Goal: Information Seeking & Learning: Learn about a topic

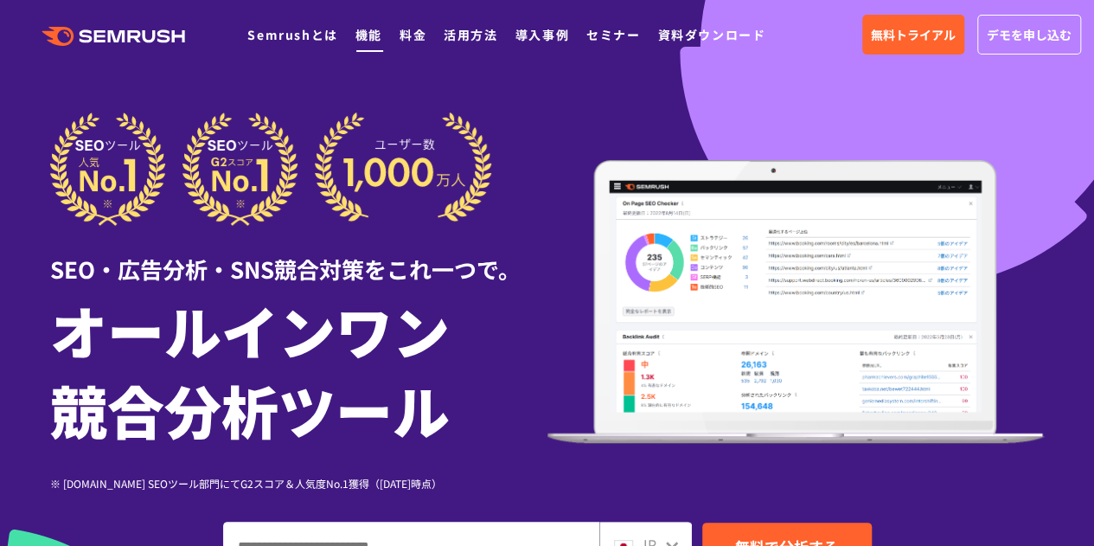
click at [367, 40] on link "機能" at bounding box center [369, 34] width 27 height 17
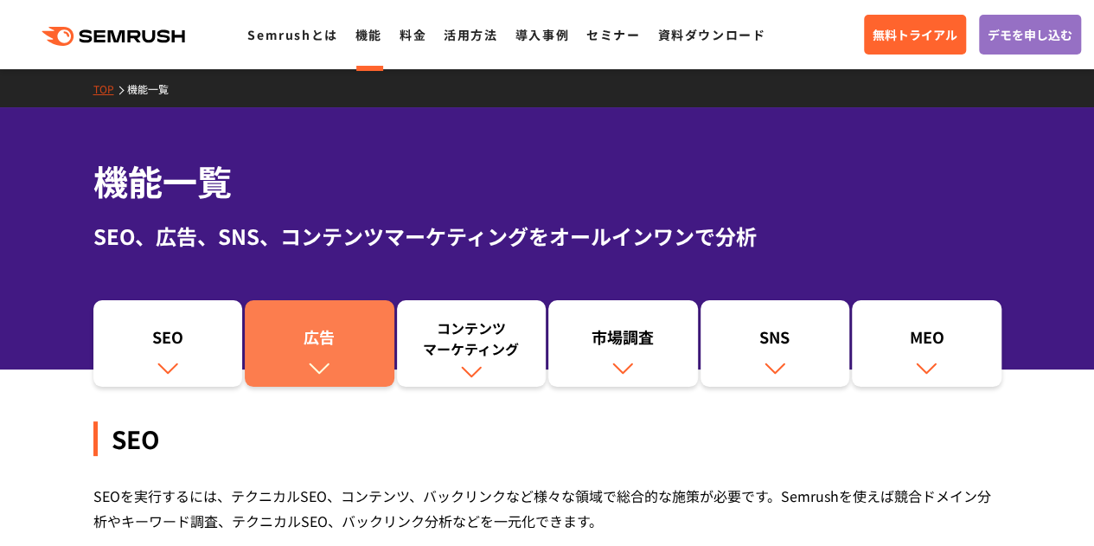
click at [303, 350] on div "広告" at bounding box center [319, 340] width 132 height 29
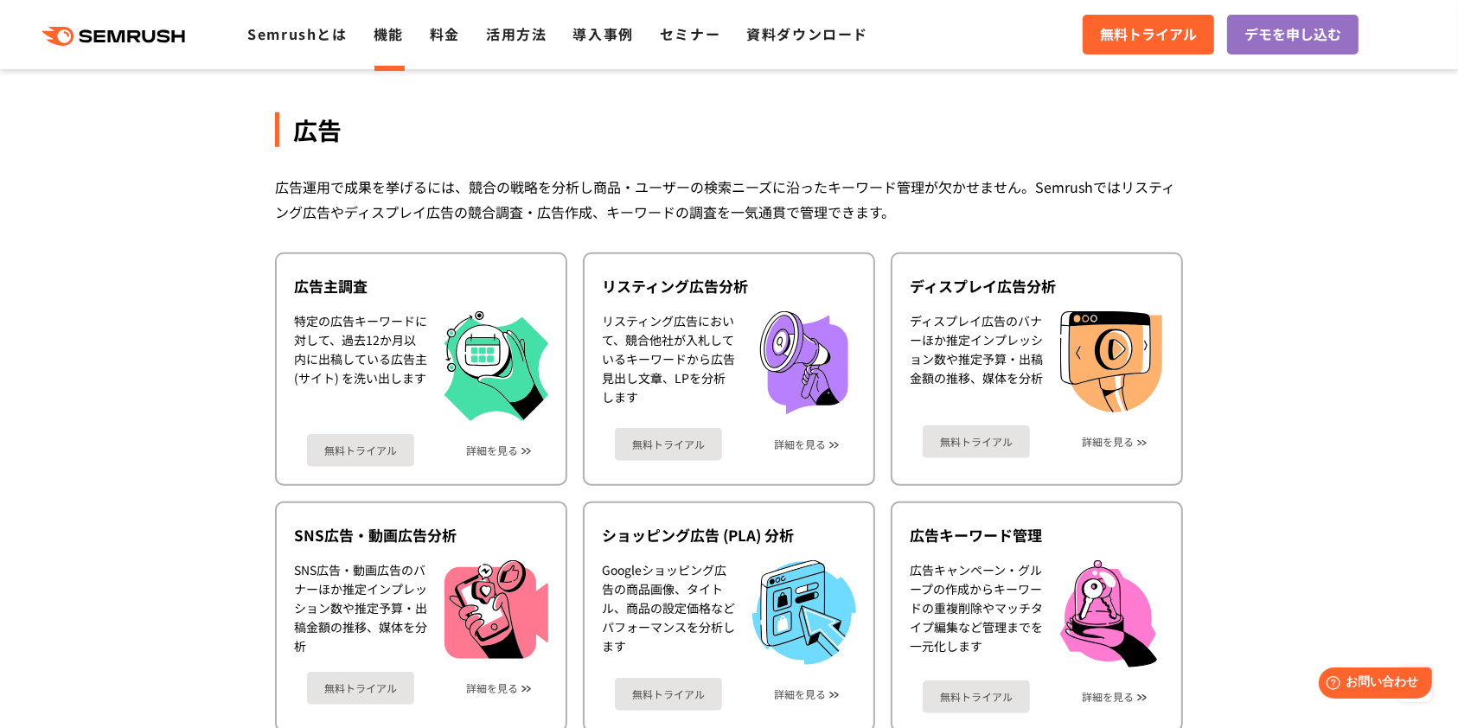
scroll to position [1528, 0]
